Goal: Transaction & Acquisition: Download file/media

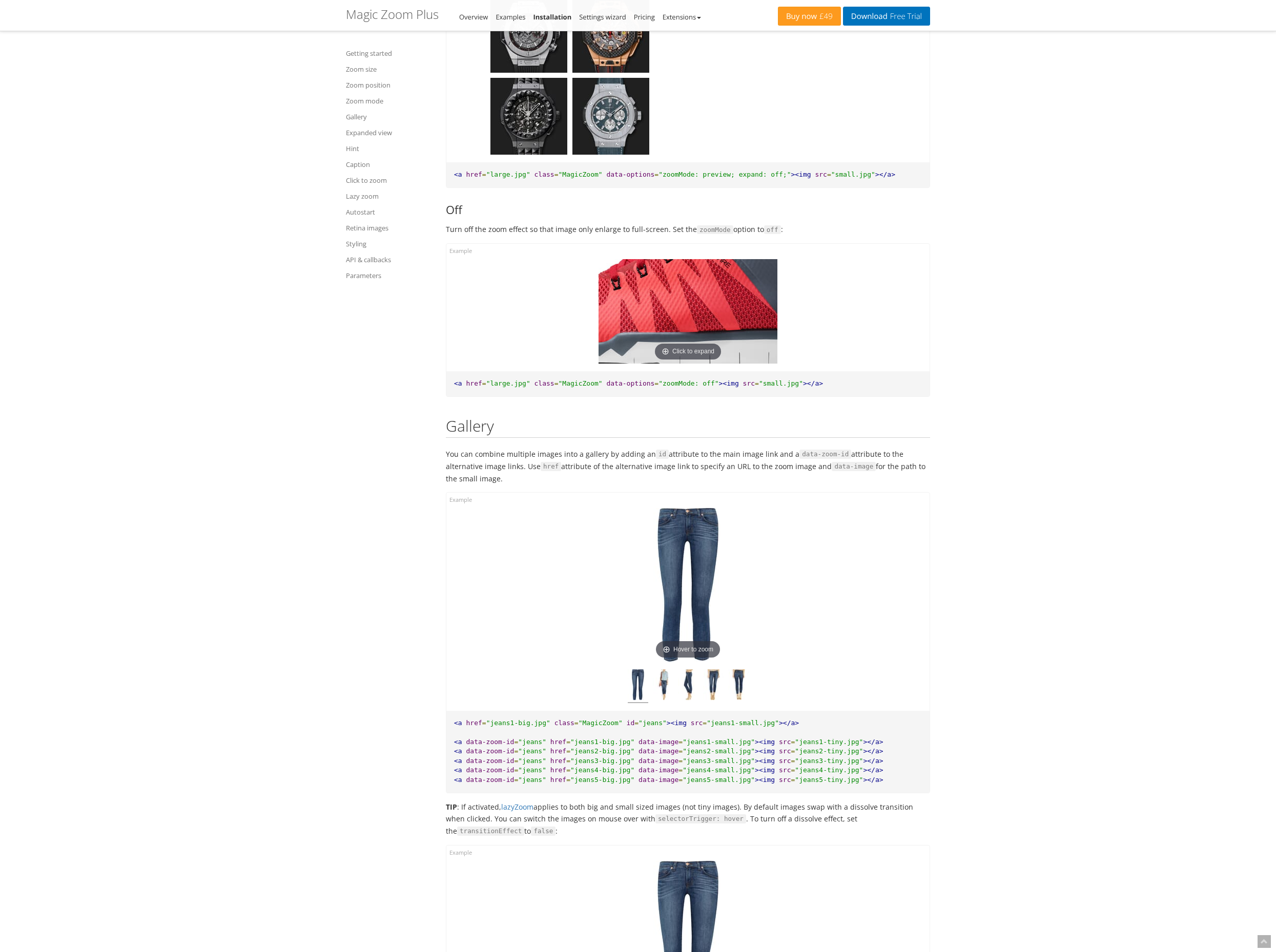
scroll to position [3688, 0]
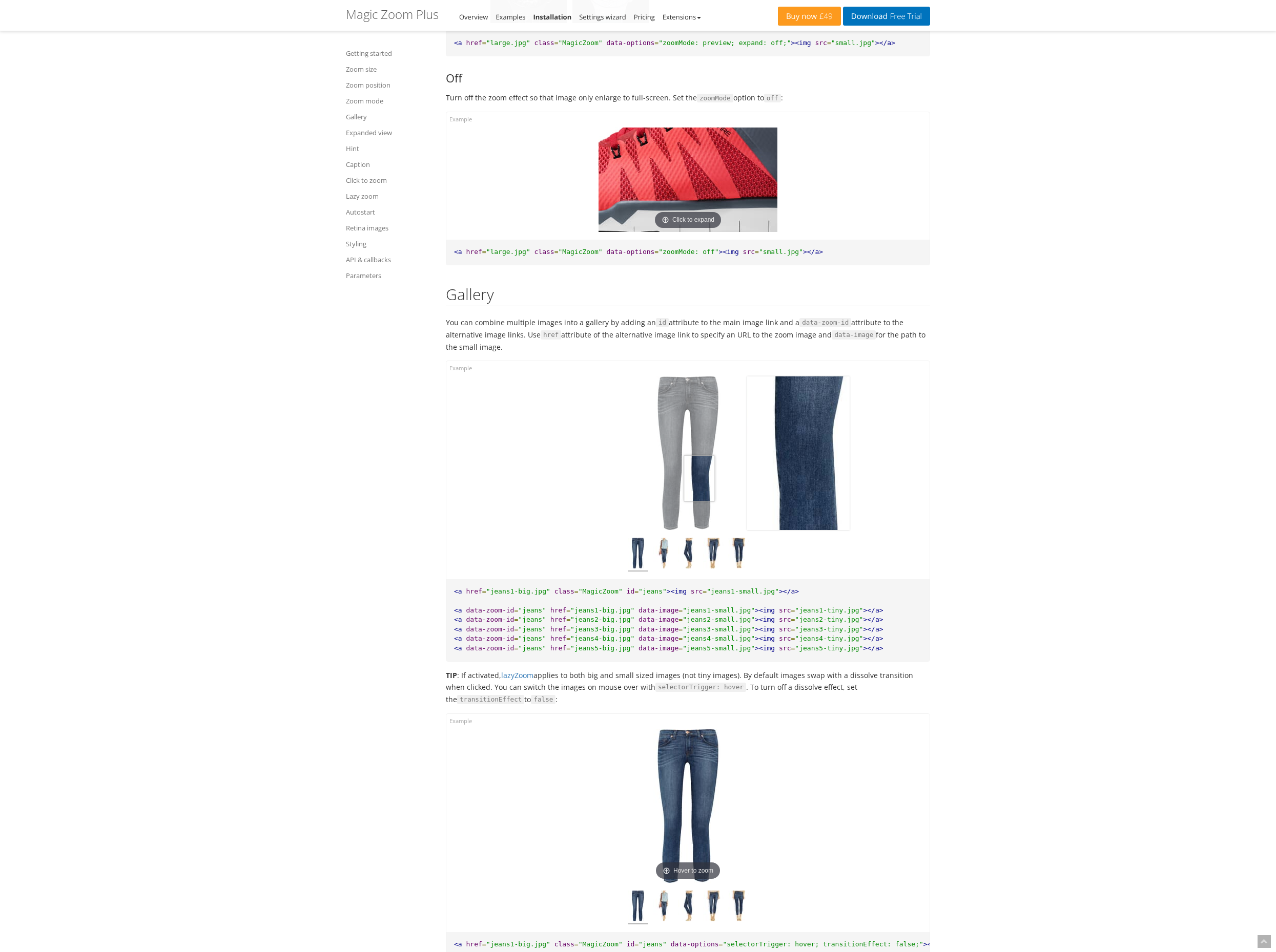
click at [699, 478] on img at bounding box center [688, 453] width 102 height 154
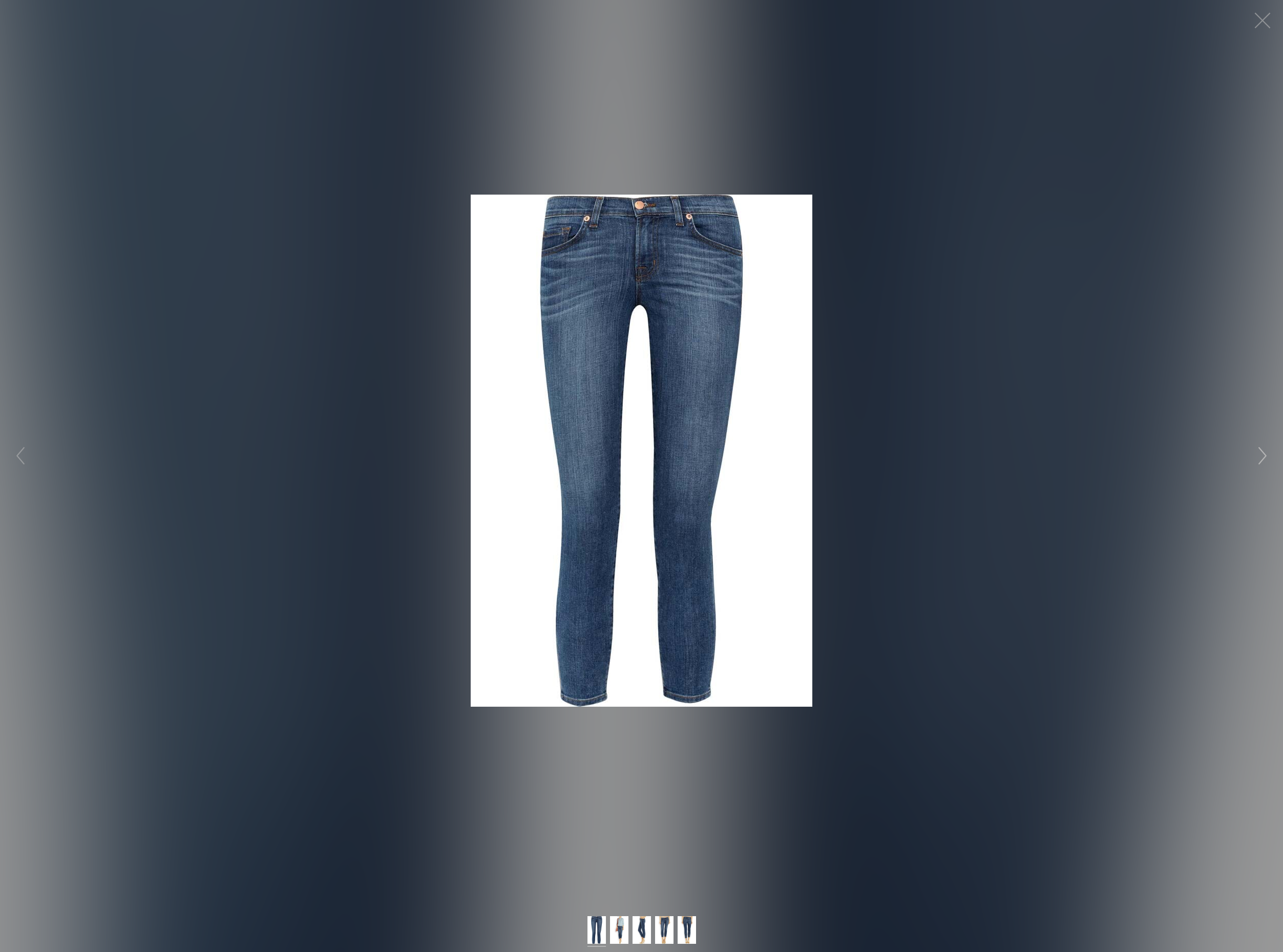
click at [1264, 458] on button "button" at bounding box center [1263, 456] width 31 height 31
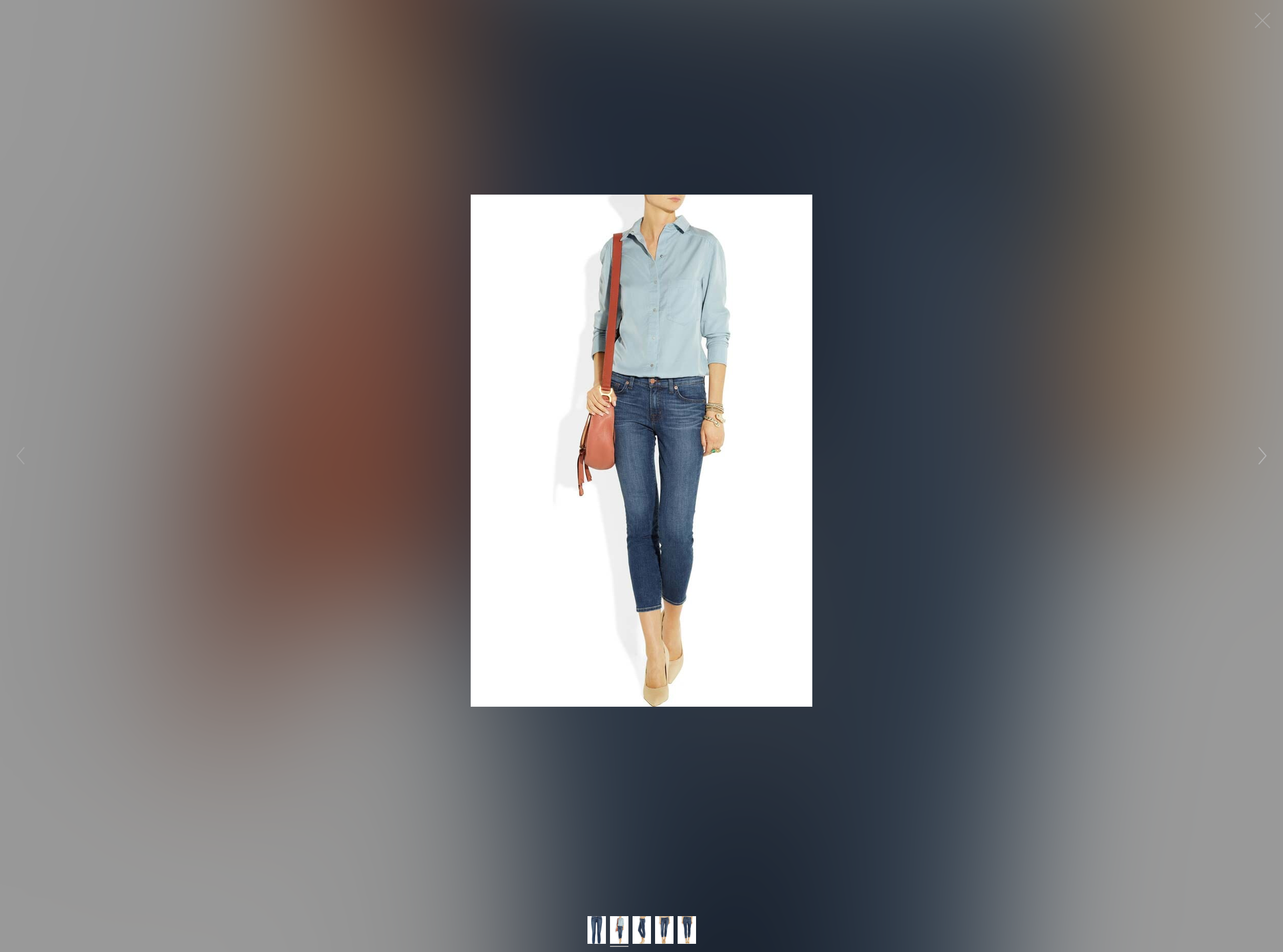
click at [1255, 461] on button "button" at bounding box center [1263, 456] width 31 height 31
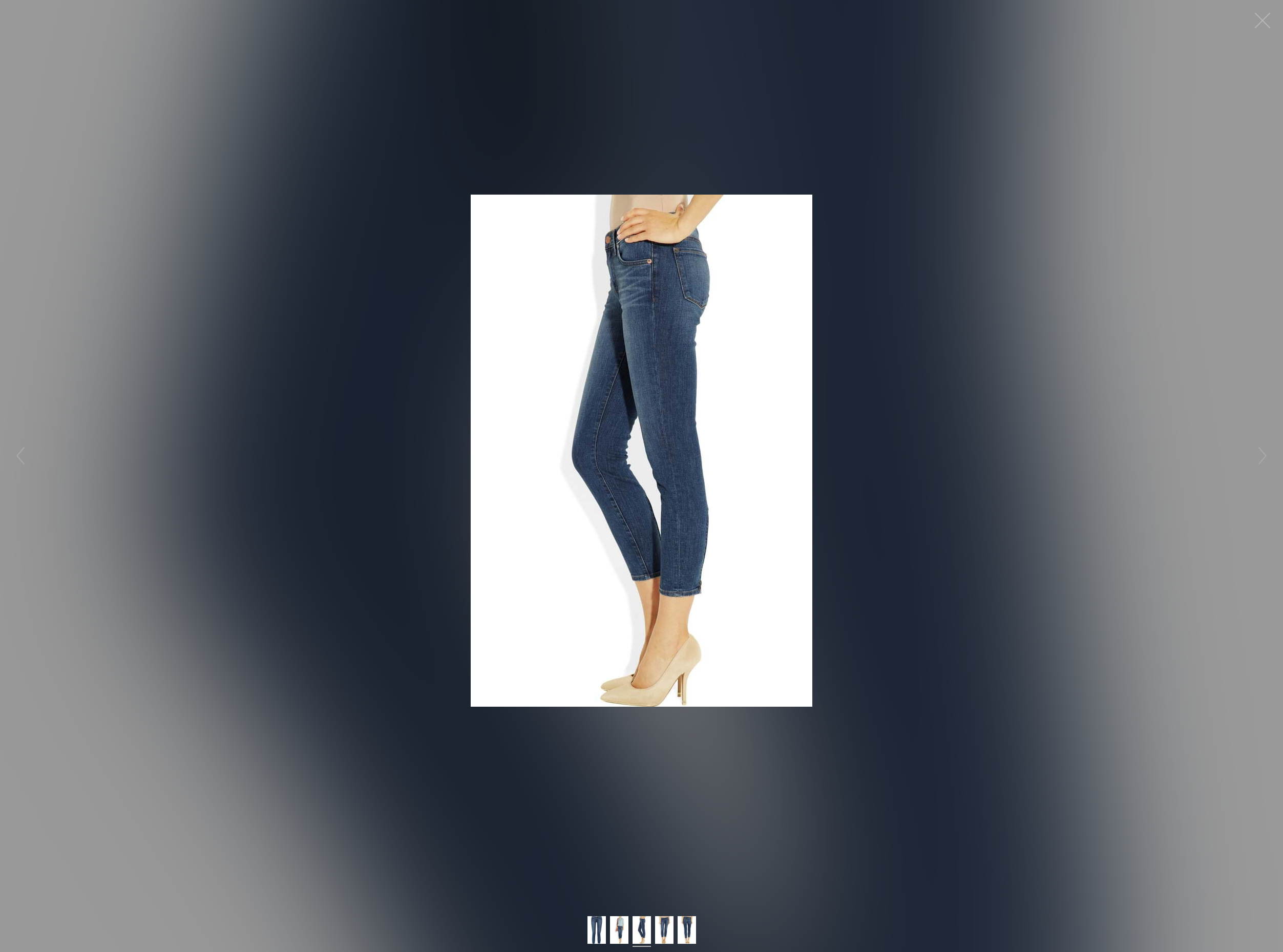
click at [1263, 16] on button "button" at bounding box center [1263, 20] width 31 height 31
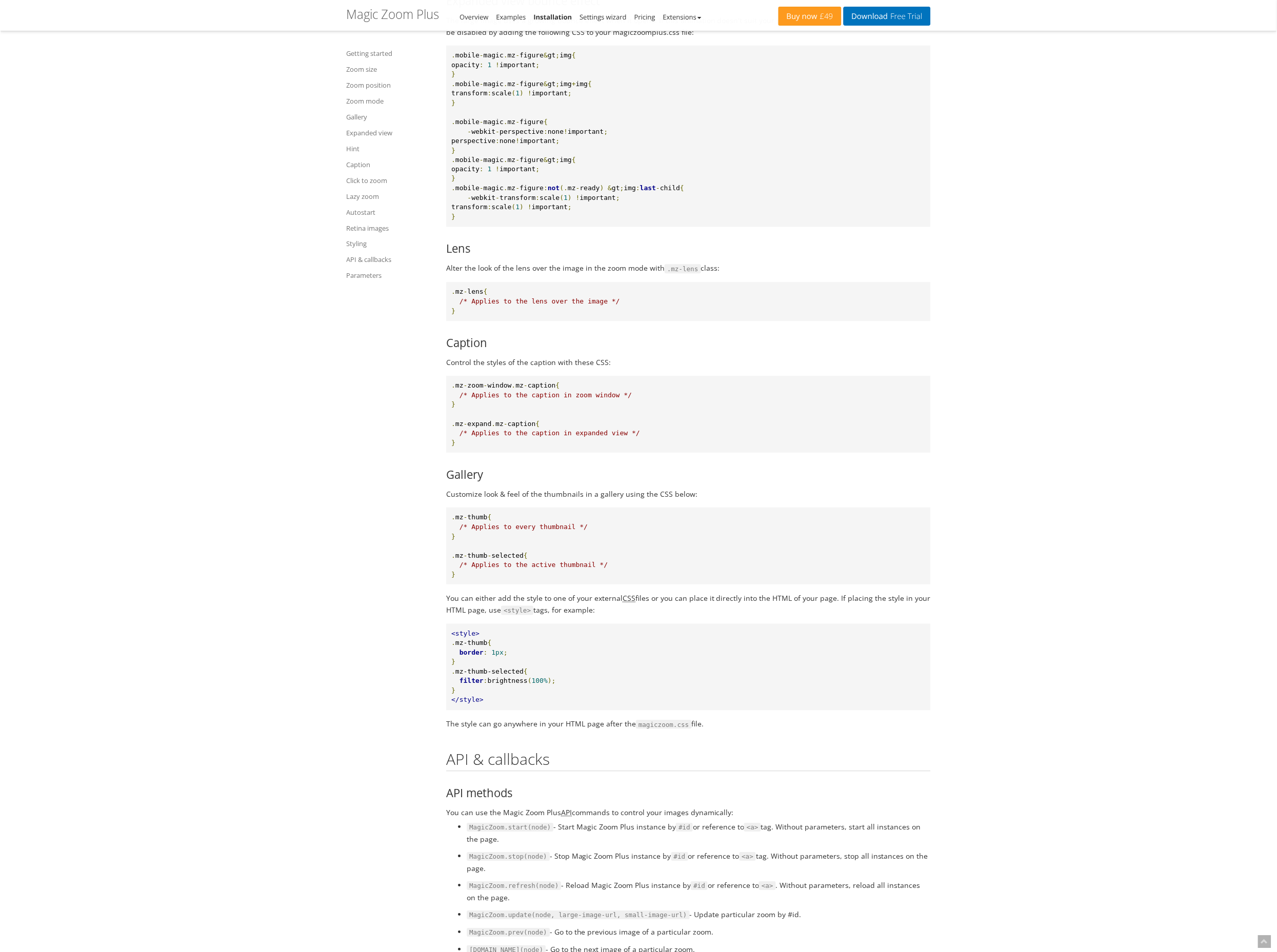
scroll to position [9946, 0]
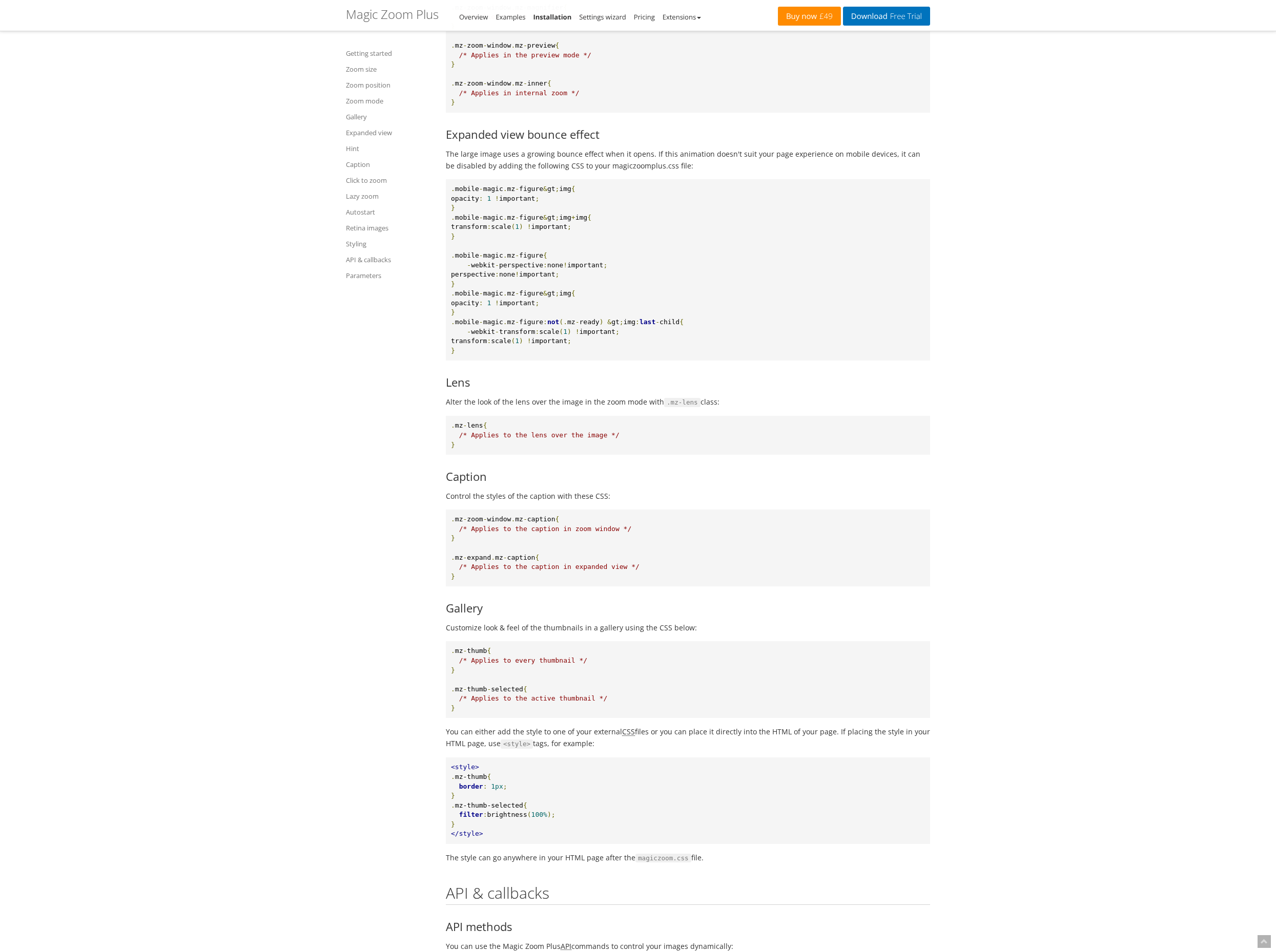
click at [802, 11] on link "Buy now £49" at bounding box center [809, 16] width 63 height 19
click at [917, 15] on span "Free Trial" at bounding box center [905, 16] width 35 height 9
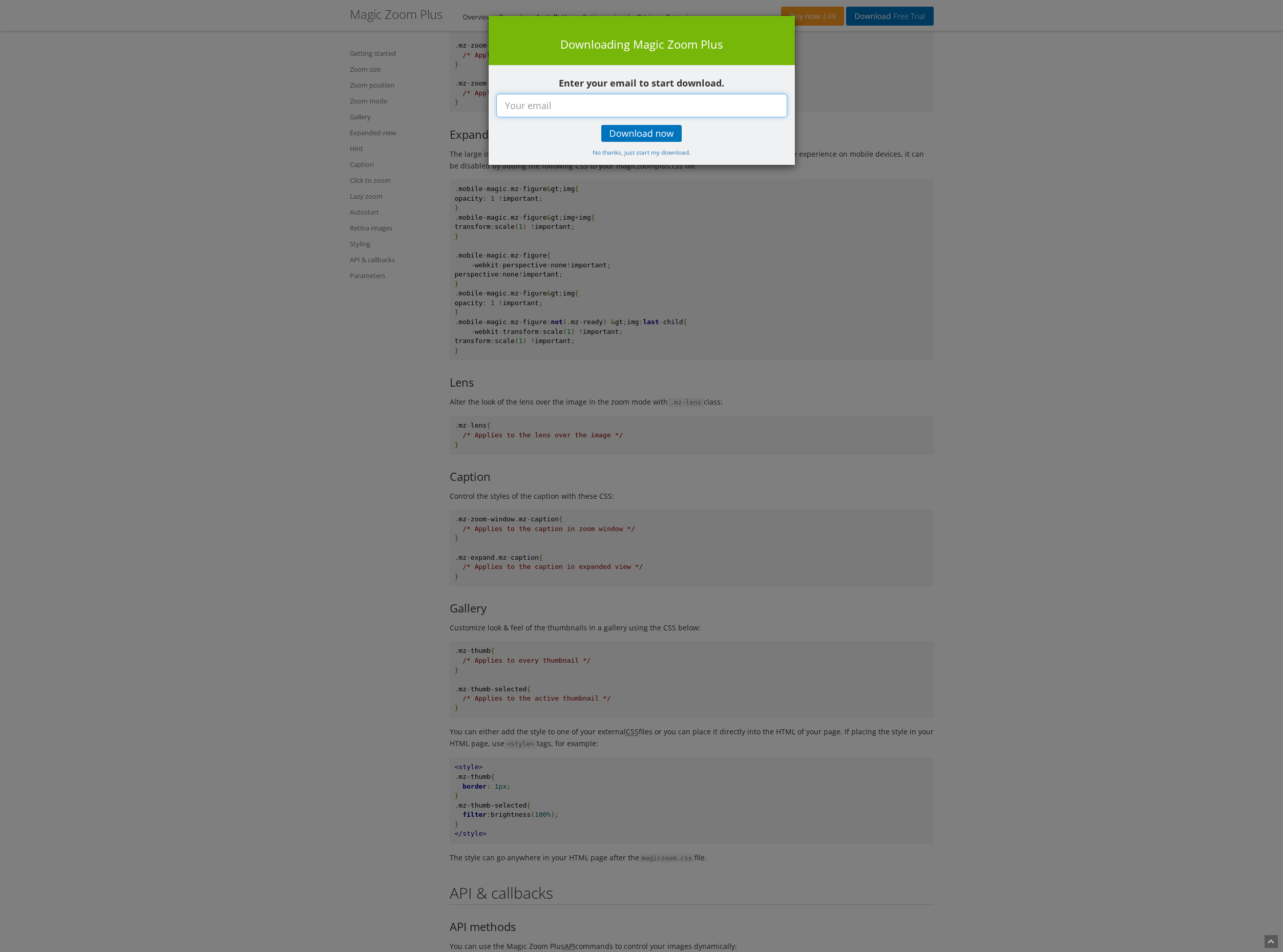
click at [577, 114] on input "text" at bounding box center [642, 105] width 291 height 23
type input "[EMAIL_ADDRESS][DOMAIN_NAME]"
click at [660, 135] on span "Download now" at bounding box center [641, 134] width 64 height 9
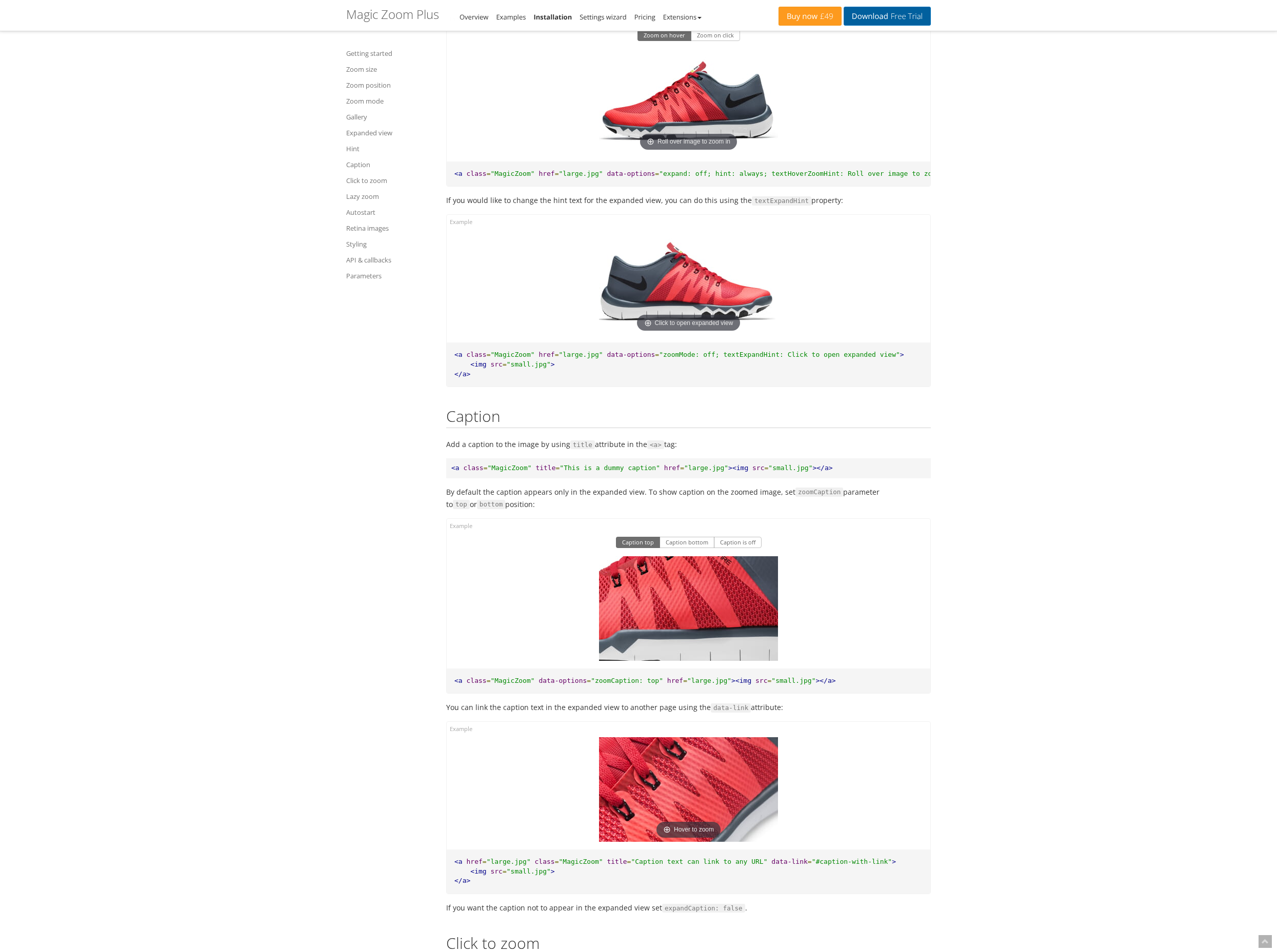
scroll to position [8305, 0]
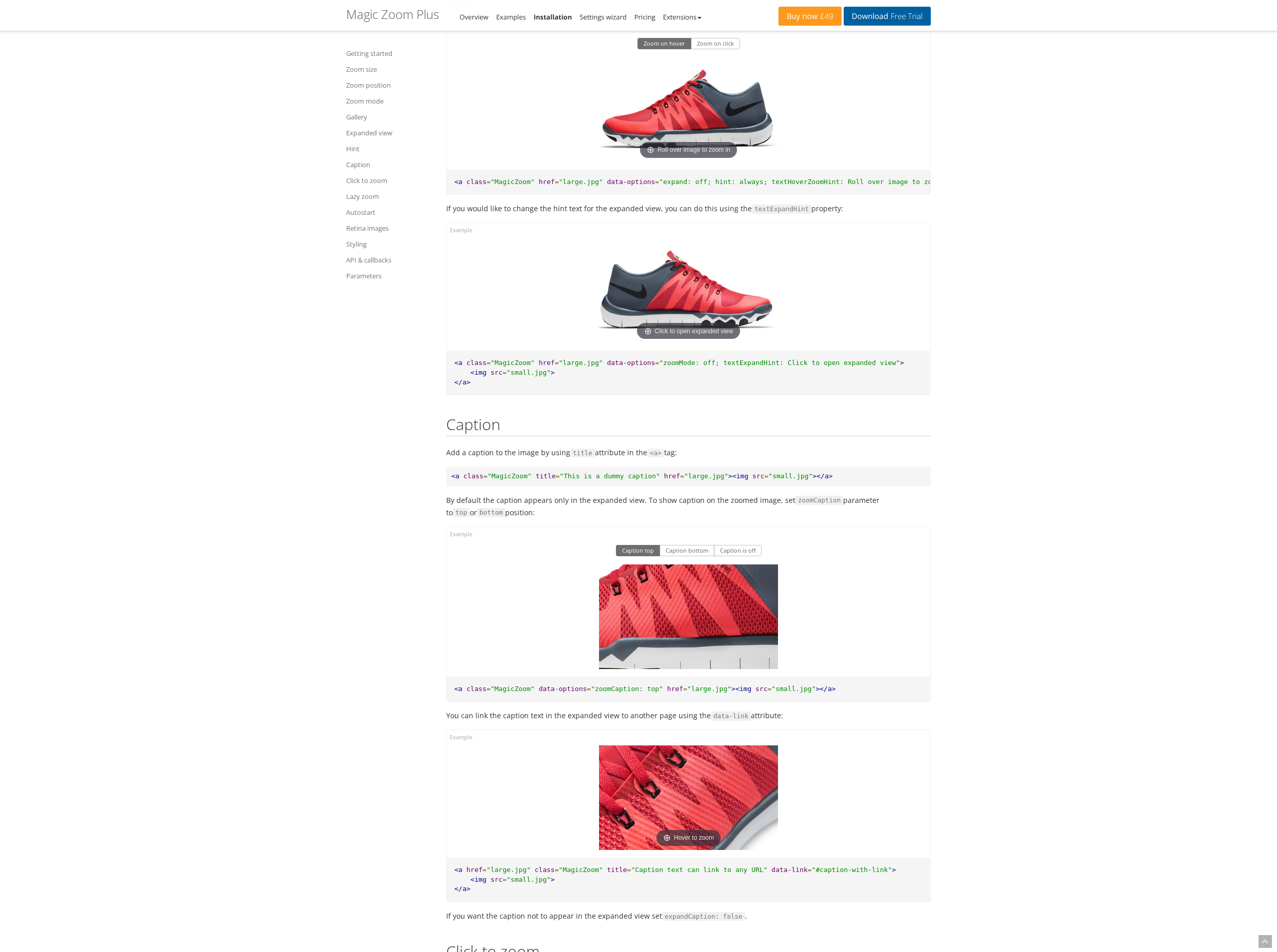
click at [882, 13] on link "Download Free Trial" at bounding box center [887, 16] width 87 height 19
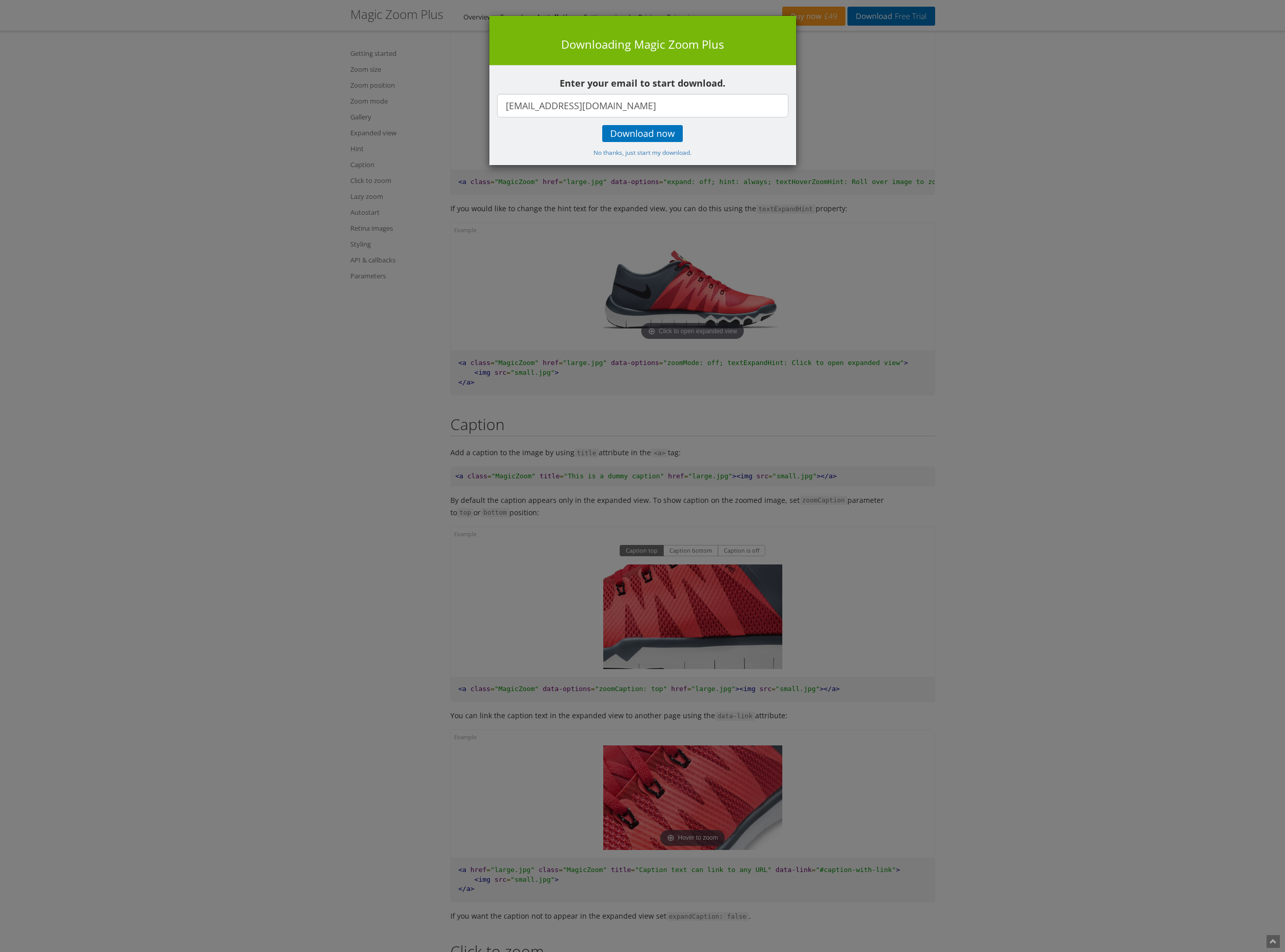
click at [924, 113] on div "× Downloading Magic Zoom Plus Enter your email to start download. [EMAIL_ADDRES…" at bounding box center [642, 476] width 1285 height 952
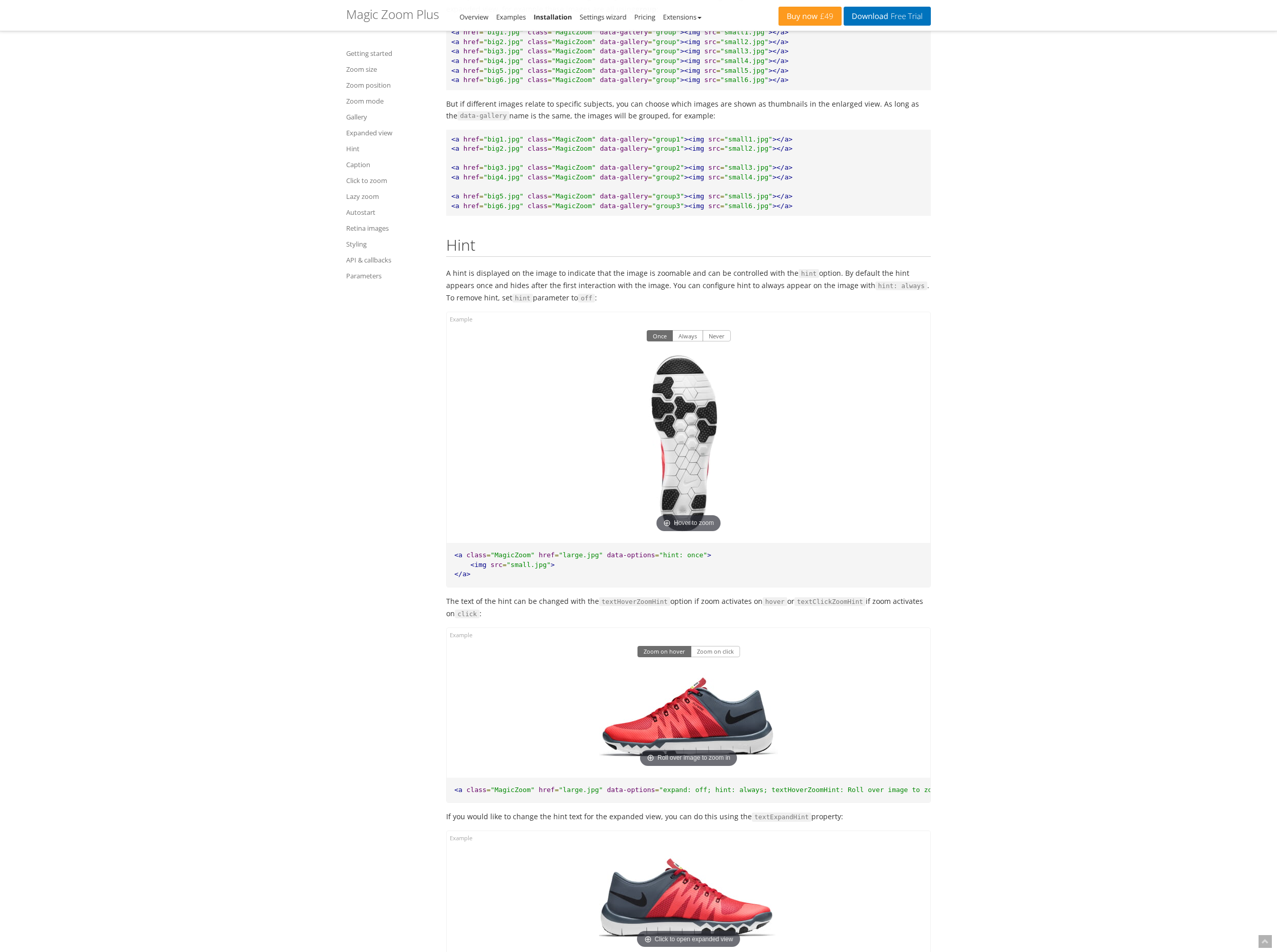
scroll to position [7690, 0]
